Goal: Information Seeking & Learning: Learn about a topic

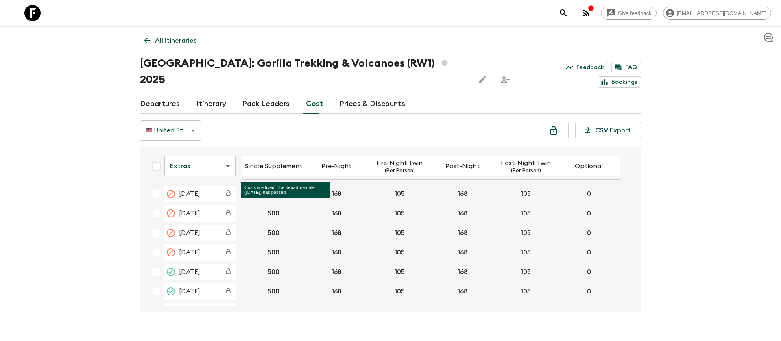
scroll to position [183, 0]
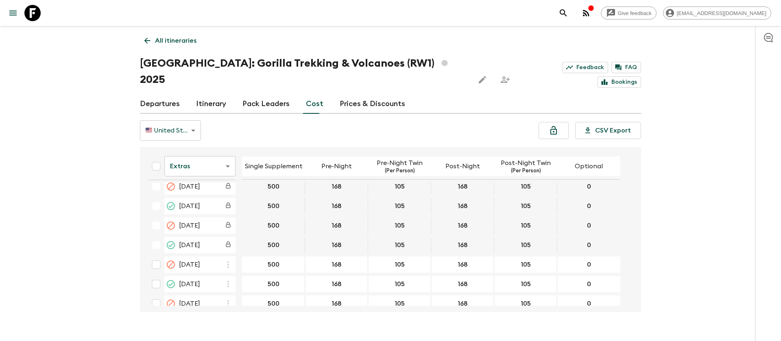
click at [39, 6] on icon at bounding box center [32, 13] width 16 height 16
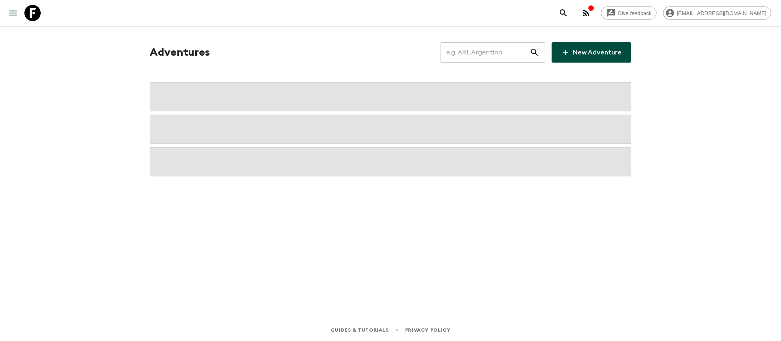
click at [495, 55] on input "text" at bounding box center [485, 52] width 89 height 23
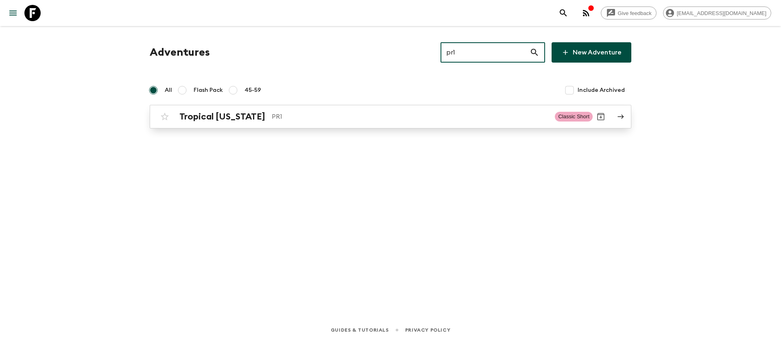
type input "pr1"
click at [190, 114] on h2 "Tropical [US_STATE]" at bounding box center [222, 116] width 86 height 11
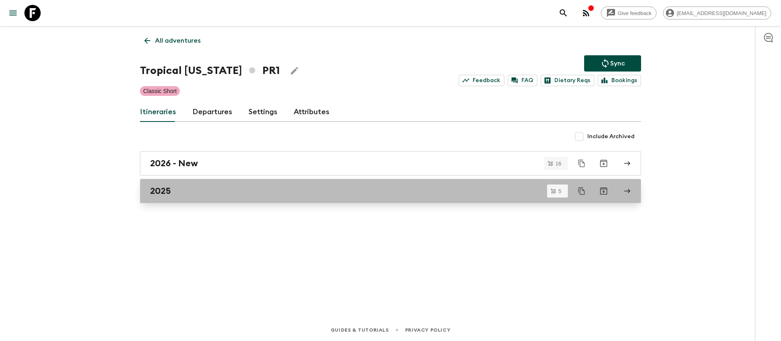
click at [168, 186] on h2 "2025" at bounding box center [160, 191] width 21 height 11
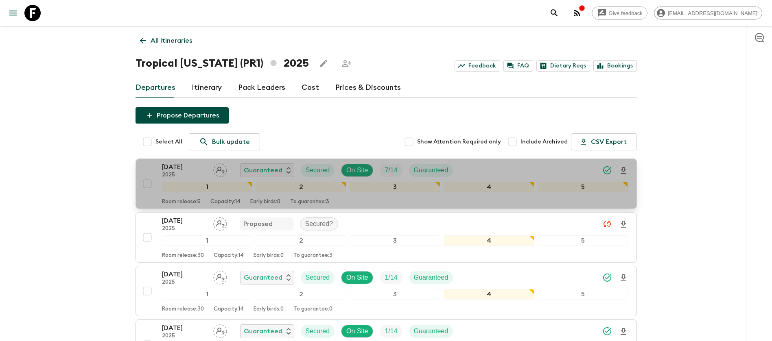
click at [202, 164] on p "[DATE]" at bounding box center [184, 167] width 45 height 10
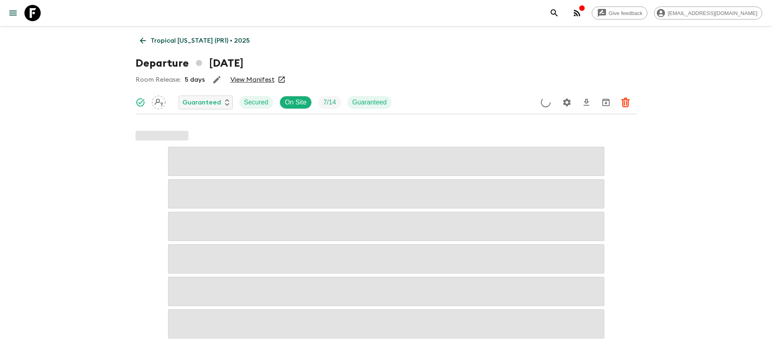
click at [256, 78] on link "View Manifest" at bounding box center [252, 80] width 44 height 8
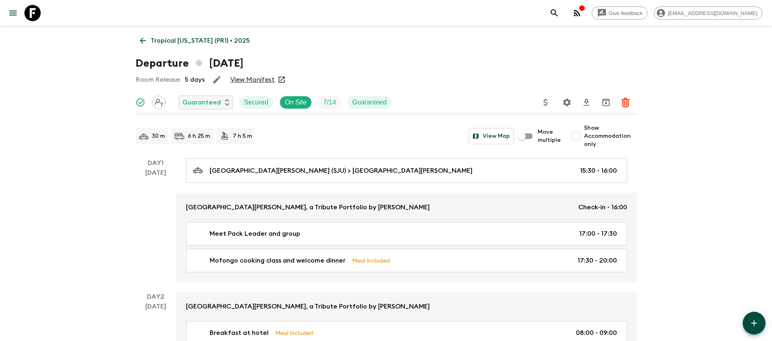
click at [151, 36] on p "Tropical [US_STATE] (PR1) • 2025" at bounding box center [200, 41] width 99 height 10
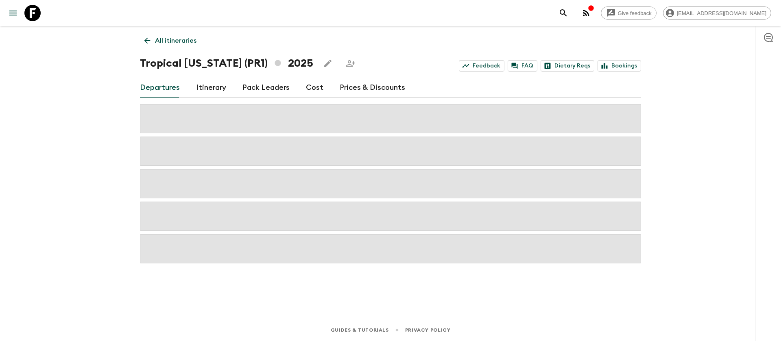
click at [313, 85] on link "Cost" at bounding box center [314, 88] width 17 height 20
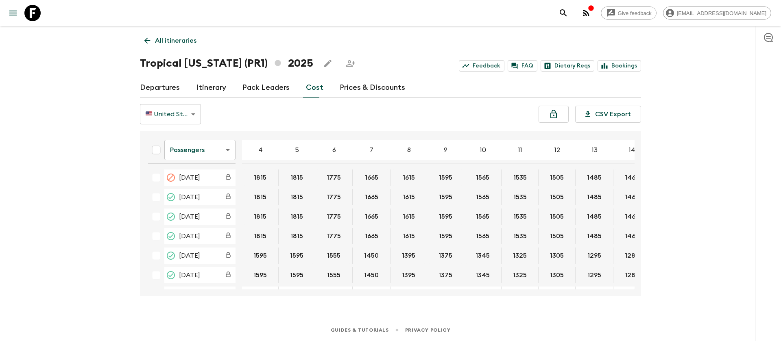
click at [54, 217] on div "Give feedback [EMAIL_ADDRESS][DOMAIN_NAME] All itineraries Tropical [US_STATE] …" at bounding box center [390, 170] width 781 height 341
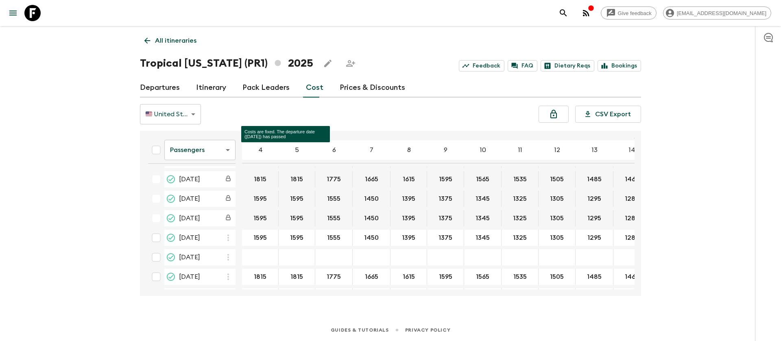
scroll to position [98, 0]
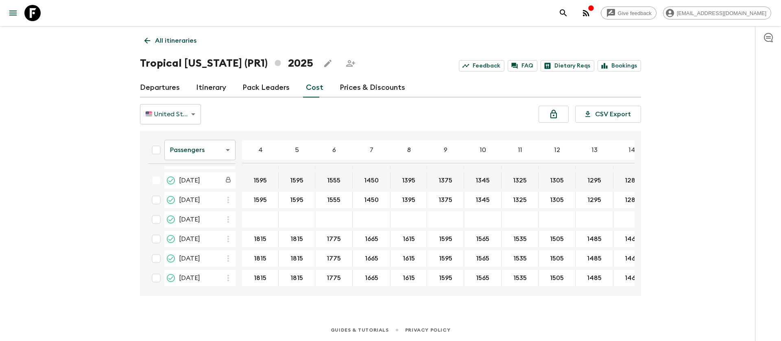
click at [205, 153] on body "Give feedback [EMAIL_ADDRESS][DOMAIN_NAME] All itineraries Tropical [US_STATE] …" at bounding box center [390, 170] width 781 height 341
click at [204, 181] on li "Extras" at bounding box center [199, 183] width 71 height 13
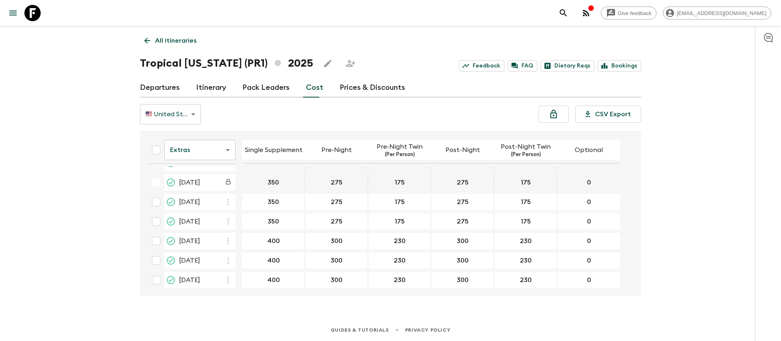
scroll to position [95, 0]
click at [201, 152] on body "Give feedback [EMAIL_ADDRESS][DOMAIN_NAME] All itineraries Tropical [US_STATE] …" at bounding box center [390, 170] width 781 height 341
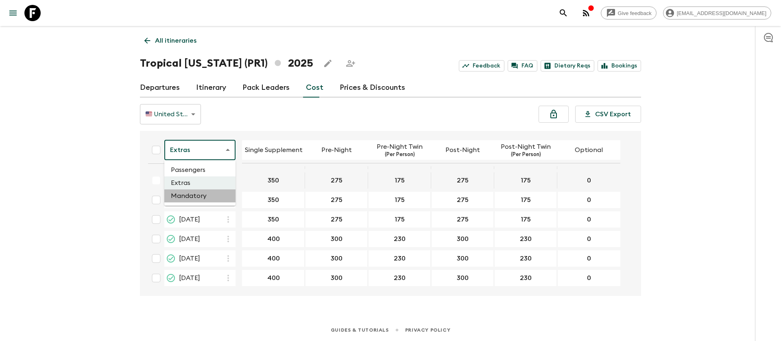
click at [204, 197] on li "Mandatory" at bounding box center [199, 196] width 71 height 13
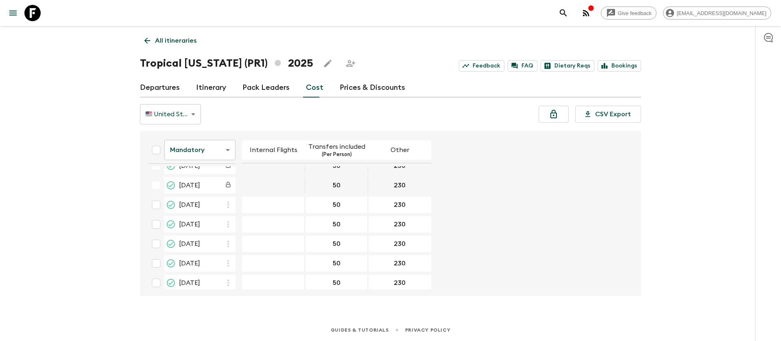
scroll to position [95, 0]
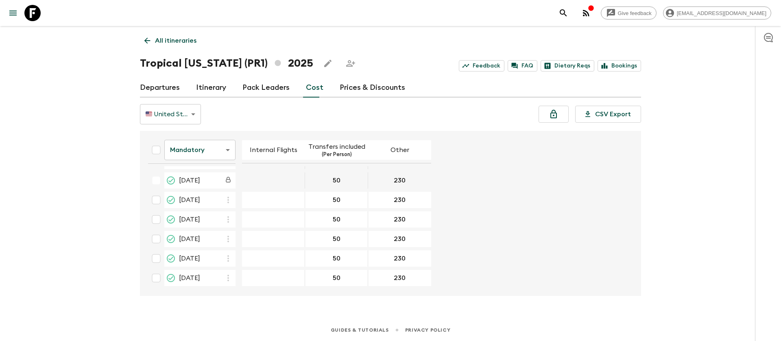
click at [210, 146] on body "Give feedback [EMAIL_ADDRESS][DOMAIN_NAME] All itineraries Tropical [US_STATE] …" at bounding box center [390, 170] width 781 height 341
click at [210, 173] on li "Passengers" at bounding box center [199, 170] width 71 height 13
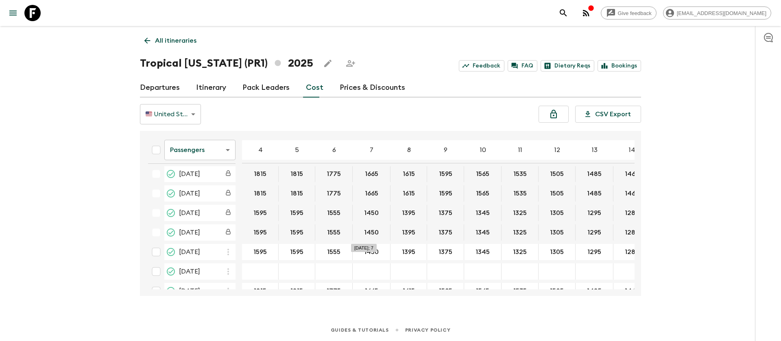
scroll to position [61, 0]
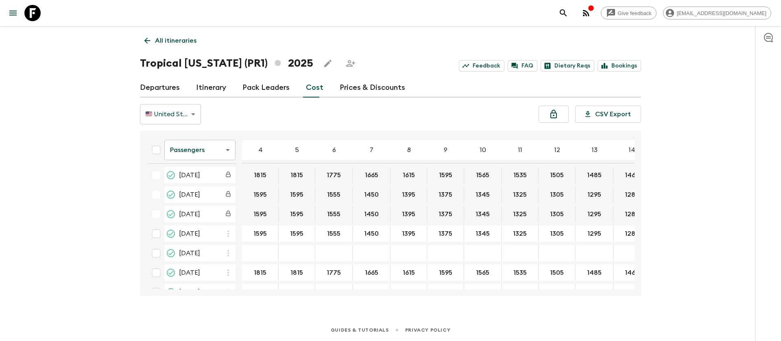
click at [60, 179] on div "Give feedback [EMAIL_ADDRESS][DOMAIN_NAME] All itineraries Tropical [US_STATE] …" at bounding box center [390, 170] width 781 height 341
click at [194, 154] on body "Give feedback [EMAIL_ADDRESS][DOMAIN_NAME] All itineraries Tropical [US_STATE] …" at bounding box center [390, 170] width 781 height 341
click at [196, 183] on li "Extras" at bounding box center [199, 183] width 71 height 13
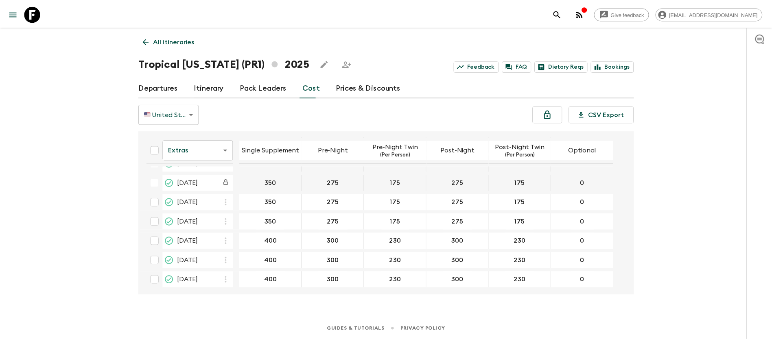
scroll to position [95, 0]
click at [33, 20] on icon at bounding box center [32, 13] width 16 height 16
